Goal: Task Accomplishment & Management: Use online tool/utility

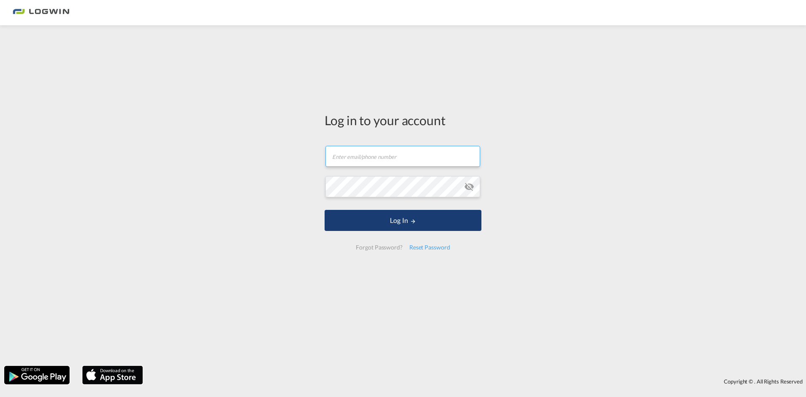
type input "[PERSON_NAME][EMAIL_ADDRESS][PERSON_NAME][DOMAIN_NAME]"
click at [404, 220] on button "Log In" at bounding box center [403, 220] width 157 height 21
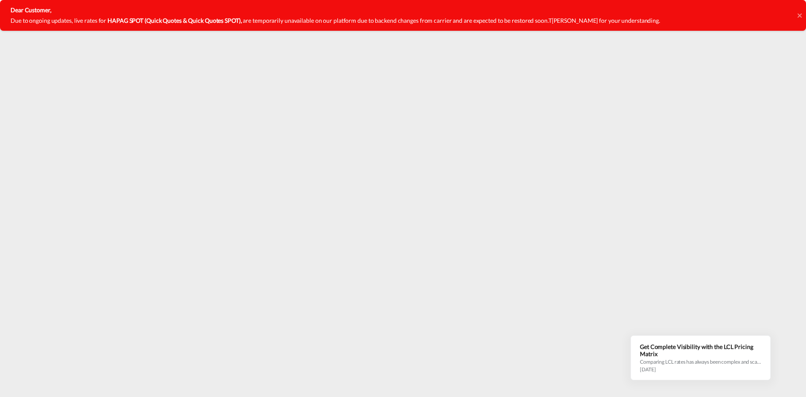
click at [799, 15] on icon at bounding box center [800, 15] width 4 height 7
